Goal: Task Accomplishment & Management: Use online tool/utility

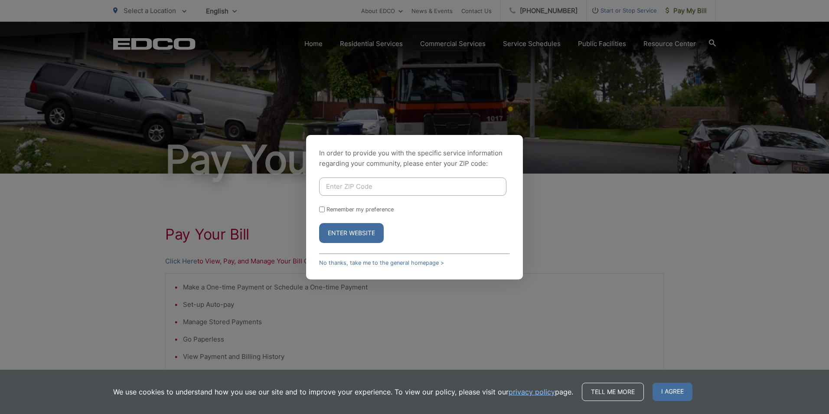
click at [419, 182] on input "Enter ZIP Code" at bounding box center [412, 186] width 187 height 18
type input "92024"
click at [364, 234] on button "Enter Website" at bounding box center [351, 233] width 65 height 20
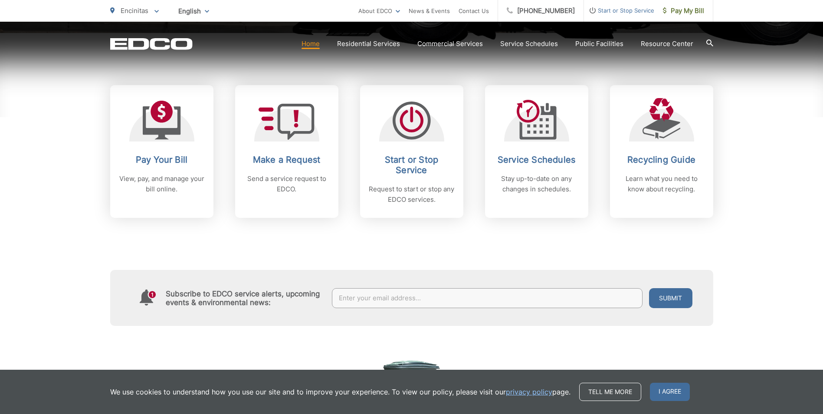
scroll to position [347, 0]
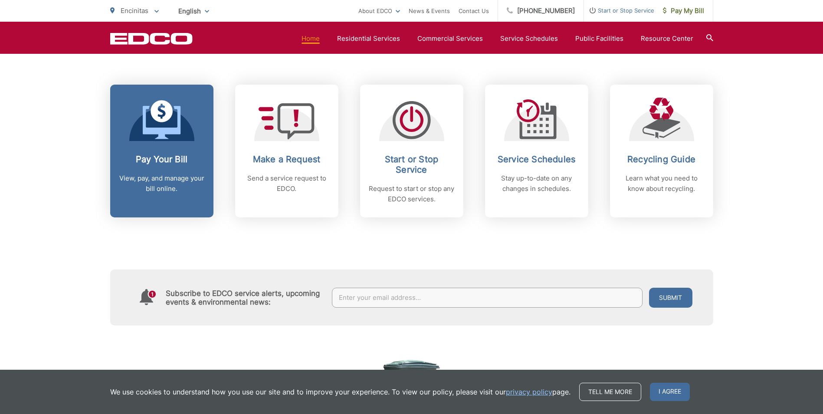
click at [156, 113] on icon at bounding box center [162, 111] width 22 height 22
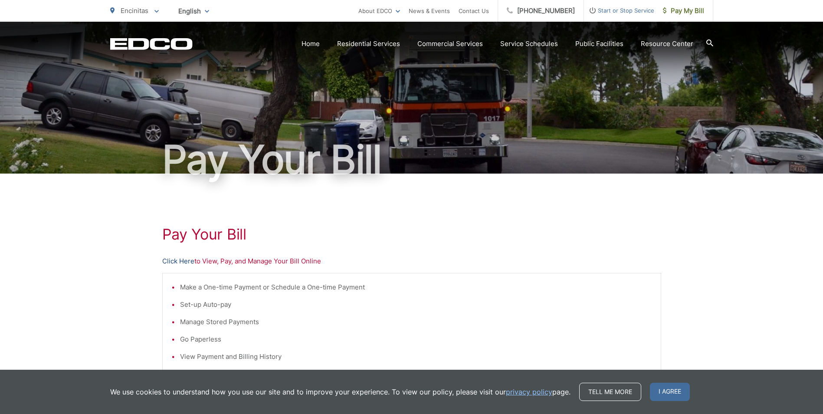
click at [176, 261] on link "Click Here" at bounding box center [178, 261] width 32 height 10
